Goal: Task Accomplishment & Management: Manage account settings

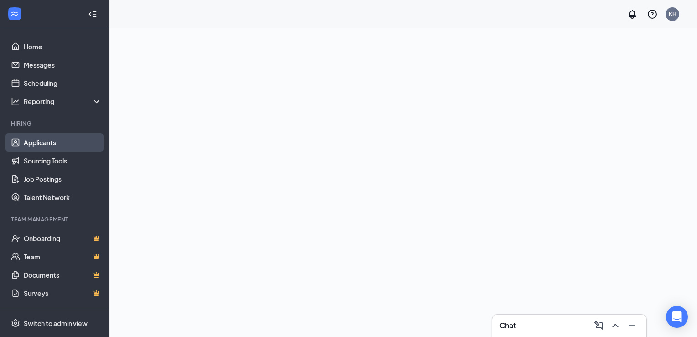
click at [45, 138] on link "Applicants" at bounding box center [63, 142] width 78 height 18
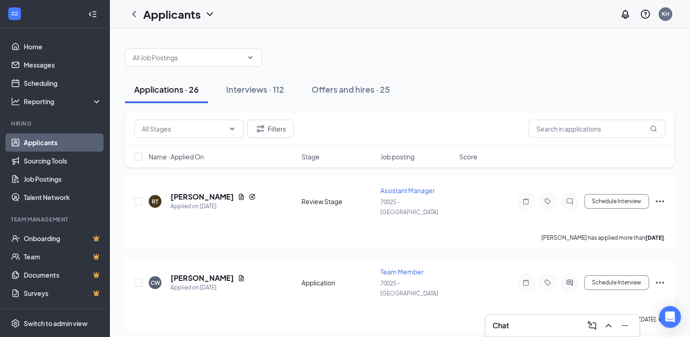
click at [231, 157] on div "Name · Applied On" at bounding box center [222, 156] width 147 height 9
click at [597, 122] on input "text" at bounding box center [597, 129] width 137 height 18
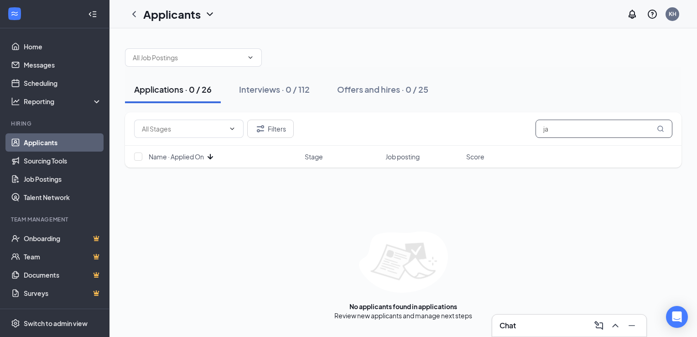
type input "j"
type input "rodriguez"
click at [660, 125] on icon "MagnifyingGlass" at bounding box center [661, 128] width 6 height 6
click at [179, 89] on div "Applications · 0 / 26" at bounding box center [173, 89] width 78 height 11
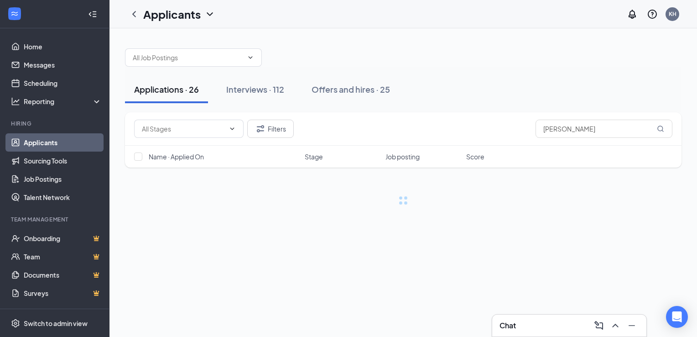
click at [176, 85] on div "Applications · 26" at bounding box center [166, 89] width 65 height 11
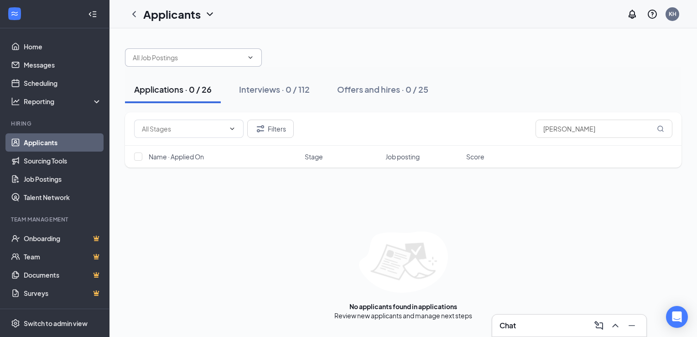
drag, startPoint x: 250, startPoint y: 56, endPoint x: 252, endPoint y: 62, distance: 6.2
click at [252, 61] on span at bounding box center [193, 57] width 137 height 18
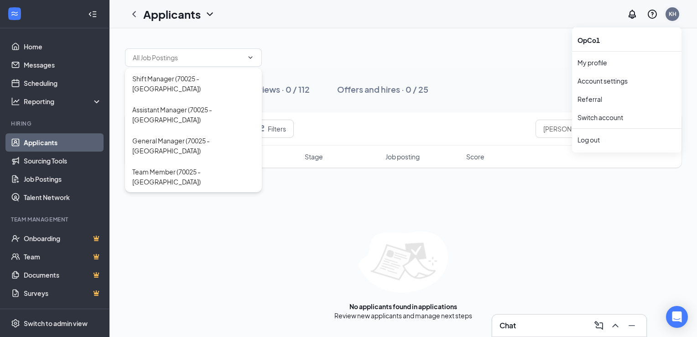
click at [670, 16] on div "KH" at bounding box center [673, 14] width 8 height 8
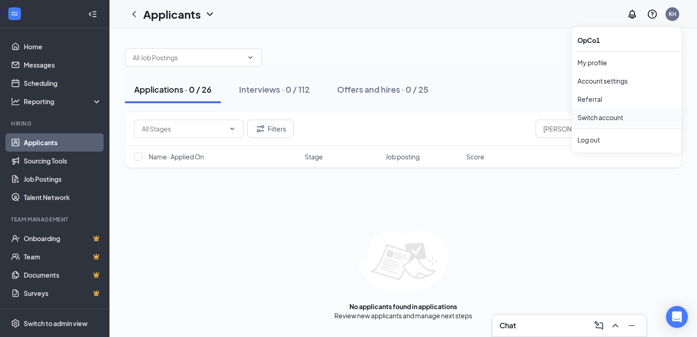
click at [604, 120] on link "Switch account" at bounding box center [601, 117] width 46 height 8
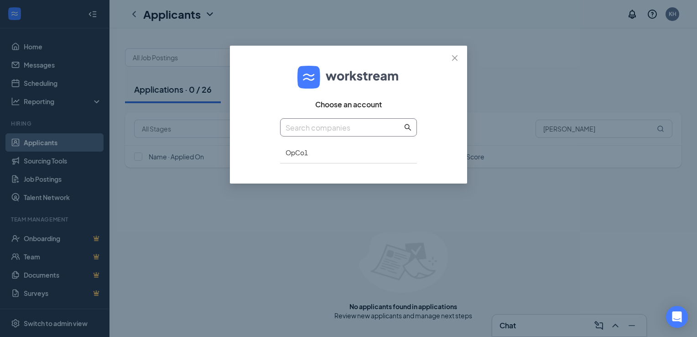
click at [407, 126] on icon "search" at bounding box center [407, 127] width 7 height 7
click at [455, 63] on span "Close" at bounding box center [455, 58] width 25 height 25
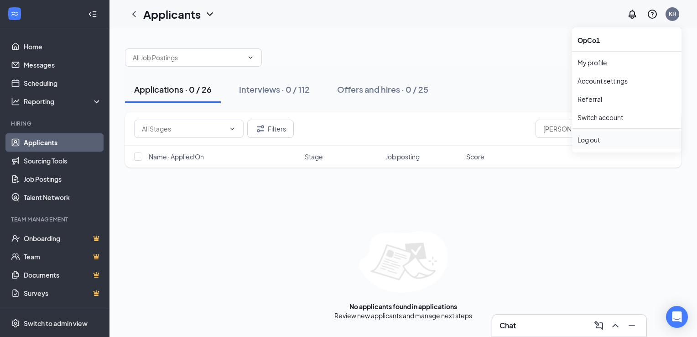
click at [590, 138] on div "Log out" at bounding box center [627, 139] width 99 height 9
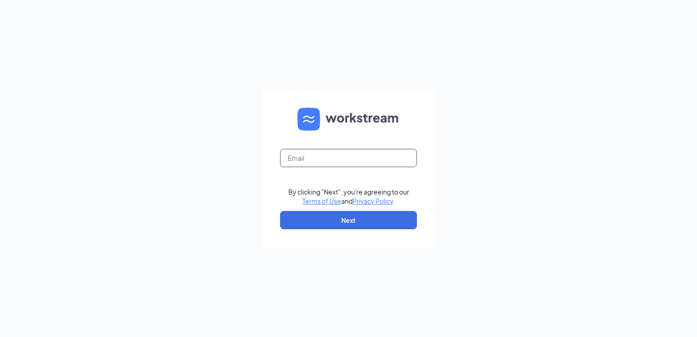
click at [370, 160] on input "text" at bounding box center [348, 158] width 137 height 18
type input "l"
type input "ljs70027@ljsilvers.com"
drag, startPoint x: 387, startPoint y: 215, endPoint x: 381, endPoint y: 199, distance: 17.3
click at [386, 215] on button "Next" at bounding box center [348, 220] width 137 height 18
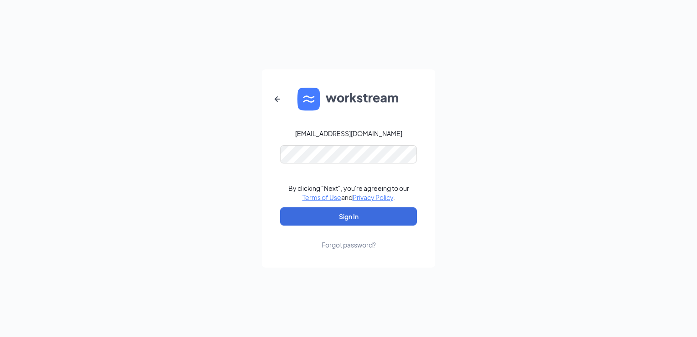
click at [356, 244] on div "Forgot password?" at bounding box center [349, 244] width 54 height 9
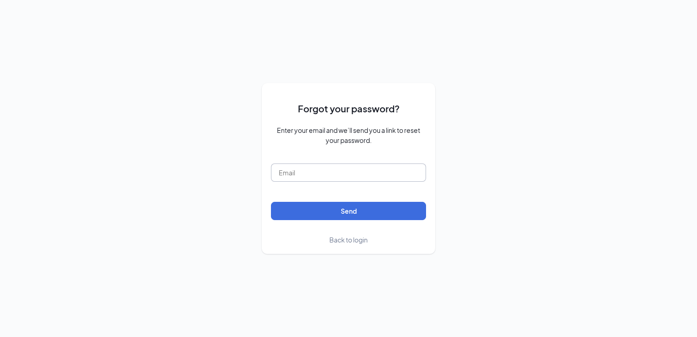
click at [341, 171] on input "text" at bounding box center [348, 172] width 155 height 18
type input "[EMAIL_ADDRESS][DOMAIN_NAME]"
click at [271, 202] on button "Send" at bounding box center [348, 211] width 155 height 18
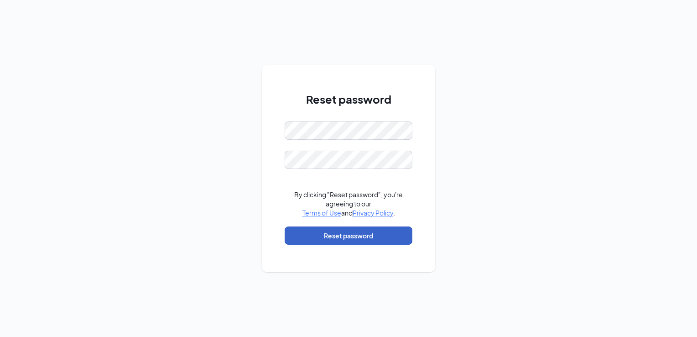
click at [364, 235] on button "Reset password" at bounding box center [349, 235] width 128 height 18
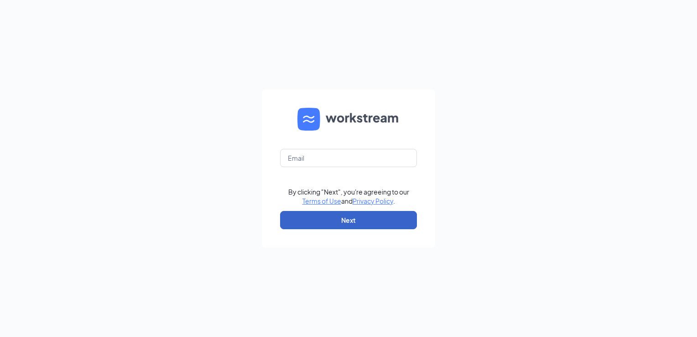
click at [371, 218] on button "Next" at bounding box center [348, 220] width 137 height 18
click at [338, 159] on input "text" at bounding box center [348, 158] width 137 height 18
type input "[EMAIL_ADDRESS][DOMAIN_NAME]"
drag, startPoint x: 340, startPoint y: 221, endPoint x: 332, endPoint y: 224, distance: 7.6
click at [340, 222] on button "Next" at bounding box center [348, 220] width 137 height 18
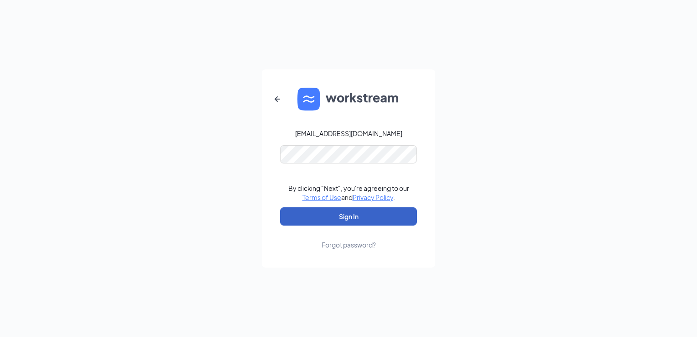
click at [344, 222] on button "Sign In" at bounding box center [348, 216] width 137 height 18
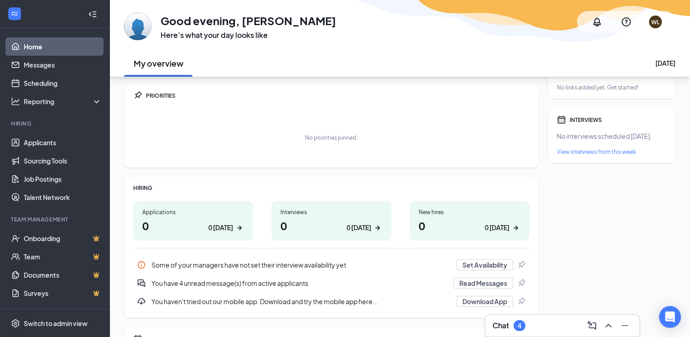
scroll to position [46, 0]
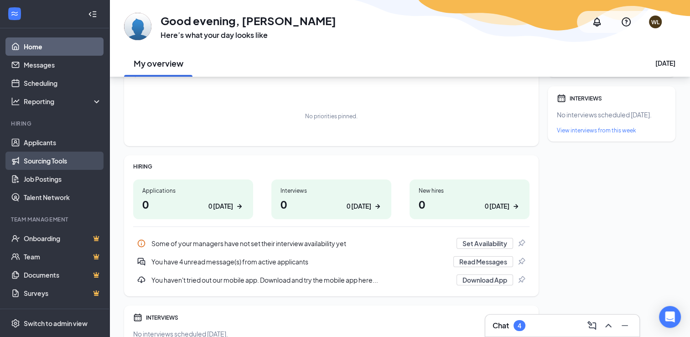
click at [59, 160] on link "Sourcing Tools" at bounding box center [63, 161] width 78 height 18
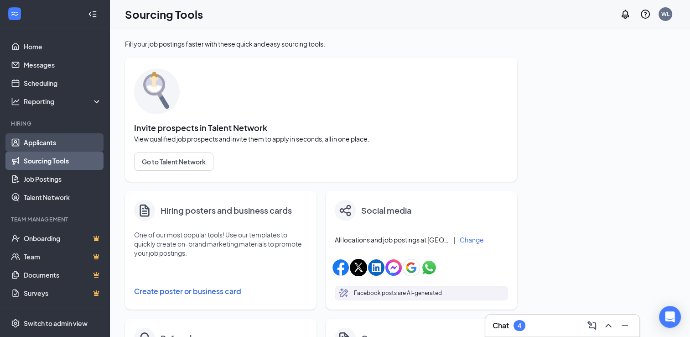
click at [58, 136] on link "Applicants" at bounding box center [63, 142] width 78 height 18
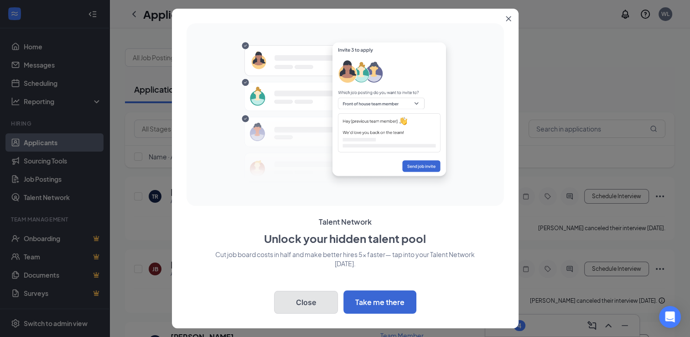
click at [317, 305] on button "Close" at bounding box center [306, 302] width 64 height 23
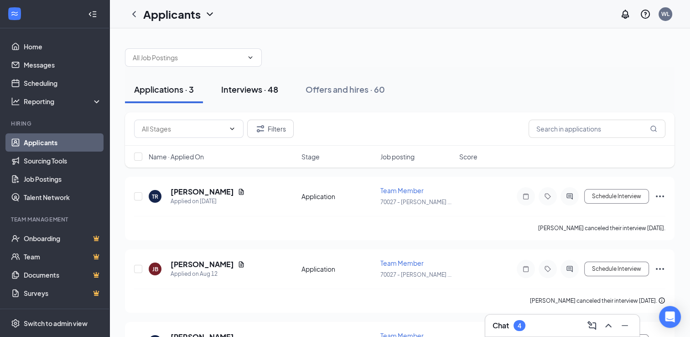
click at [250, 88] on div "Interviews · 48" at bounding box center [249, 89] width 57 height 11
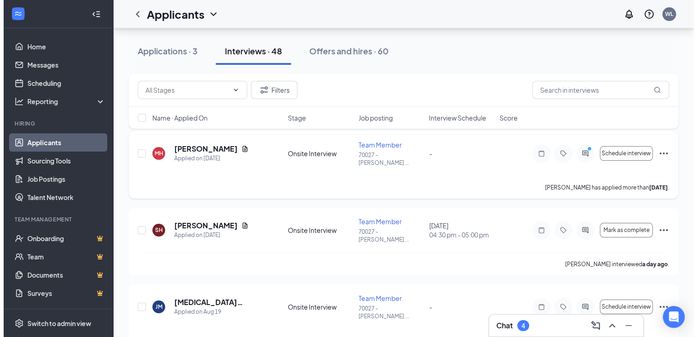
scroll to position [91, 0]
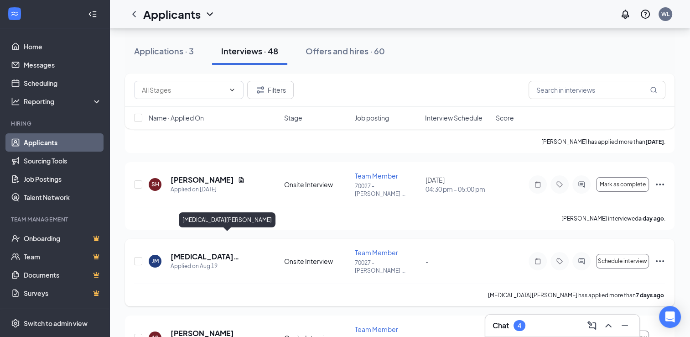
click at [214, 251] on h5 "jalyn mundaray-rodriguez" at bounding box center [215, 256] width 89 height 10
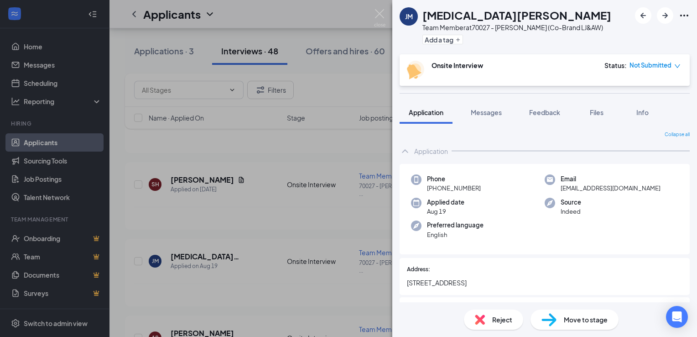
click at [343, 92] on div "JM jalyn mundaray-rodriguez Team Member at 70027 - Charles Town WV (Co-Brand LJ…" at bounding box center [348, 168] width 697 height 337
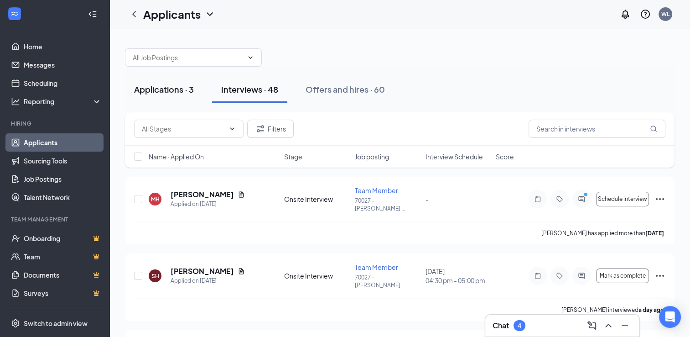
click at [169, 92] on div "Applications · 3" at bounding box center [164, 89] width 60 height 11
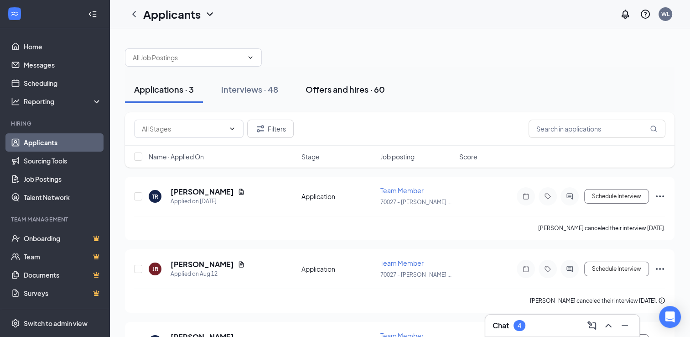
click at [334, 89] on div "Offers and hires · 60" at bounding box center [345, 89] width 79 height 11
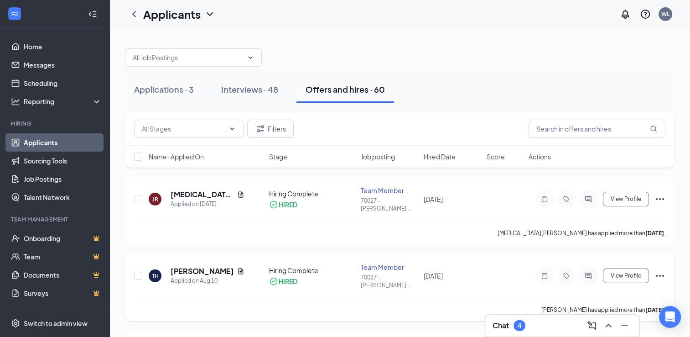
scroll to position [46, 0]
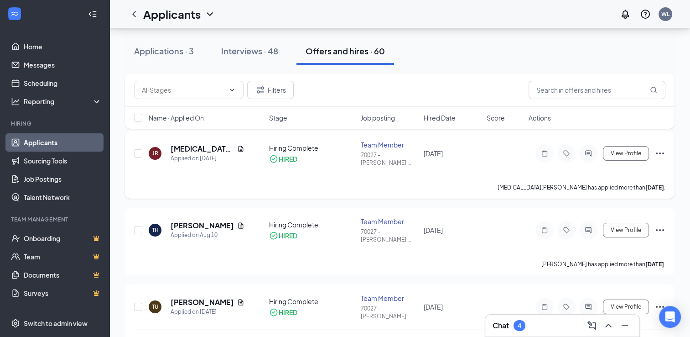
click at [659, 151] on icon "Ellipses" at bounding box center [660, 153] width 11 height 11
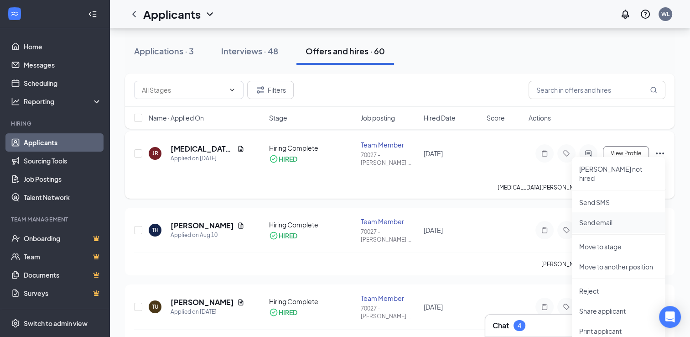
click at [596, 218] on p "Send email" at bounding box center [619, 222] width 78 height 9
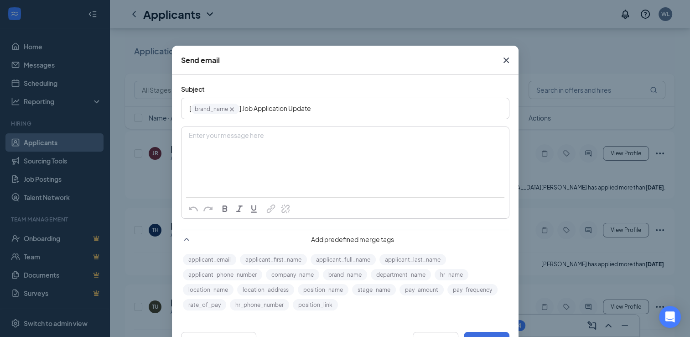
click at [261, 163] on div "Enter your message here" at bounding box center [345, 150] width 327 height 46
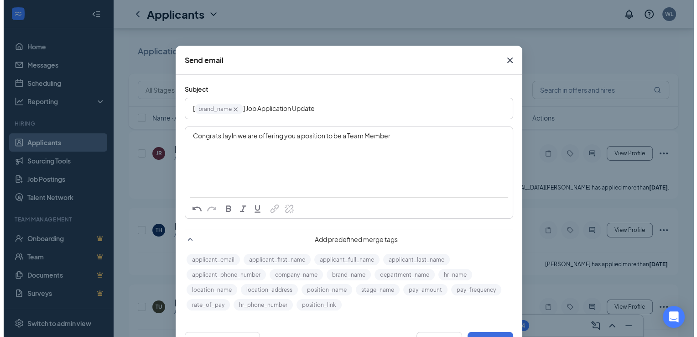
scroll to position [34, 0]
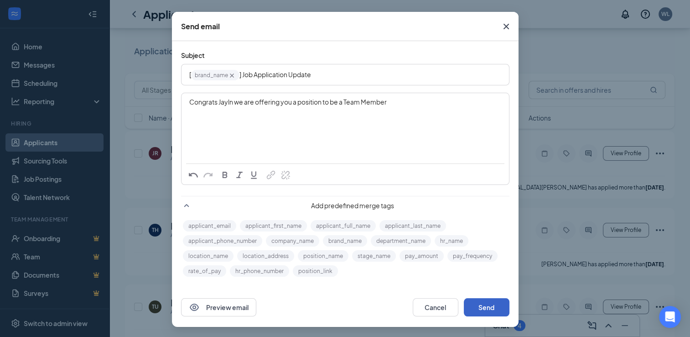
click at [482, 302] on button "Send" at bounding box center [487, 307] width 46 height 18
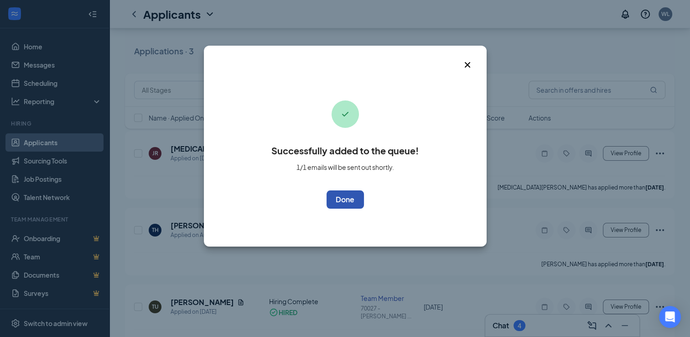
click at [354, 200] on button "OK" at bounding box center [345, 199] width 37 height 18
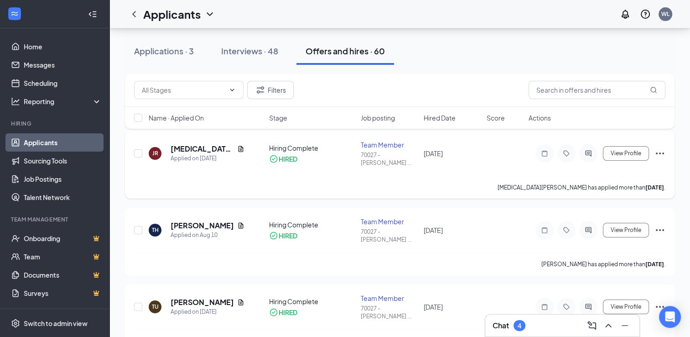
click at [659, 148] on icon "Ellipses" at bounding box center [660, 153] width 11 height 11
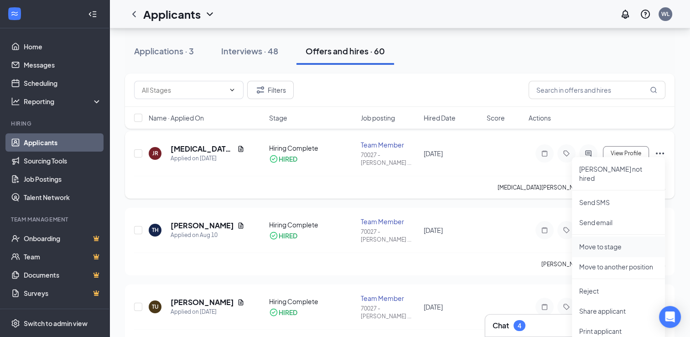
click at [615, 242] on p "Move to stage" at bounding box center [619, 246] width 78 height 9
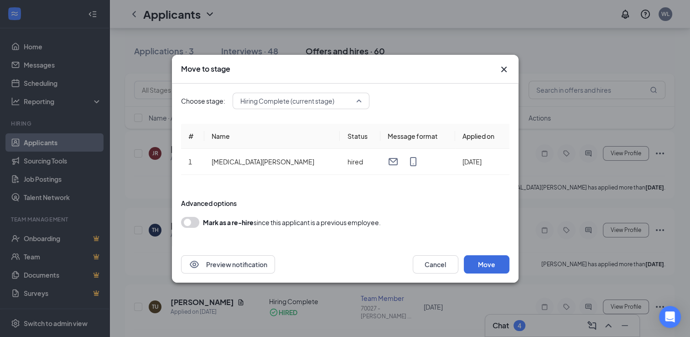
click at [357, 102] on span "Hiring Complete (current stage)" at bounding box center [300, 101] width 121 height 14
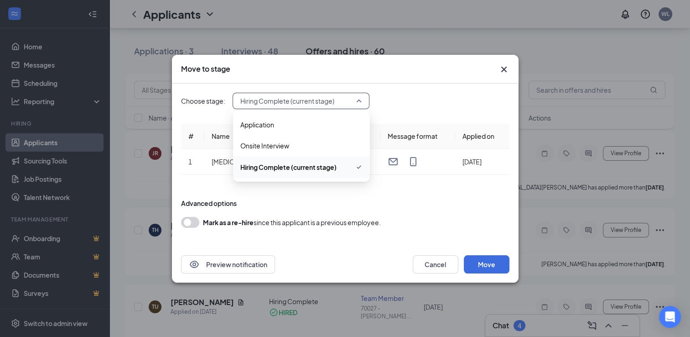
click at [400, 82] on div "Move to stage" at bounding box center [345, 69] width 347 height 29
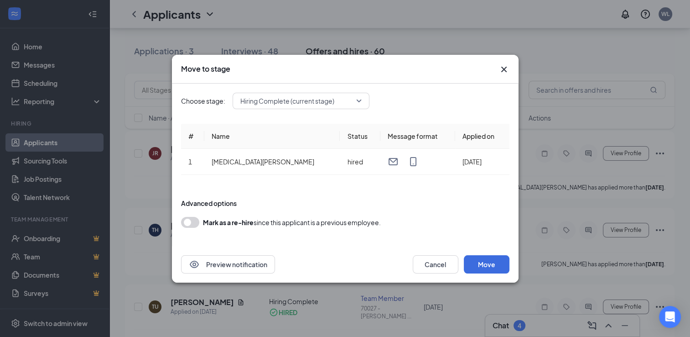
click at [505, 70] on icon "Cross" at bounding box center [503, 68] width 5 height 5
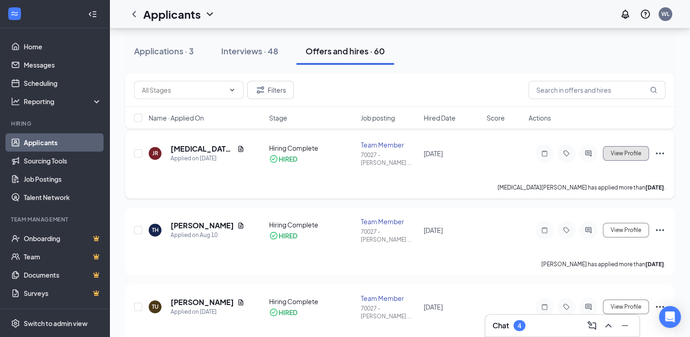
click at [630, 151] on span "View Profile" at bounding box center [626, 153] width 31 height 6
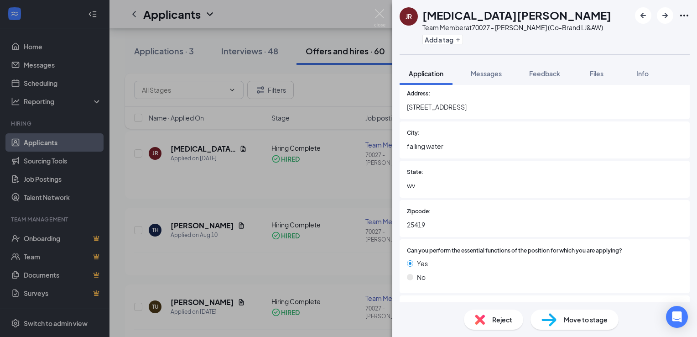
scroll to position [228, 0]
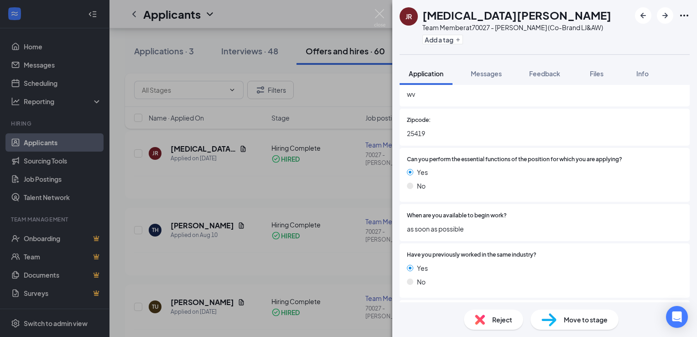
click at [583, 313] on div "Move to stage" at bounding box center [575, 319] width 88 height 20
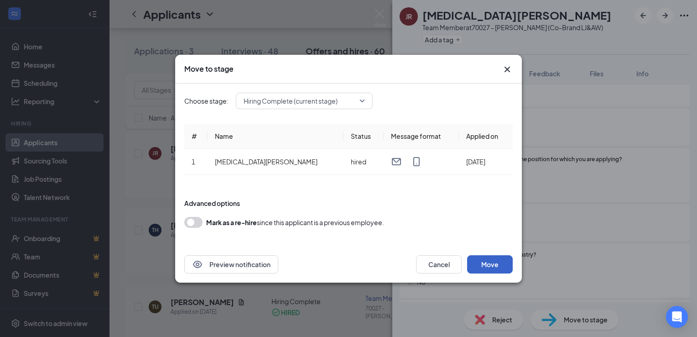
click at [498, 262] on button "Move" at bounding box center [490, 264] width 46 height 18
